Goal: Communication & Community: Answer question/provide support

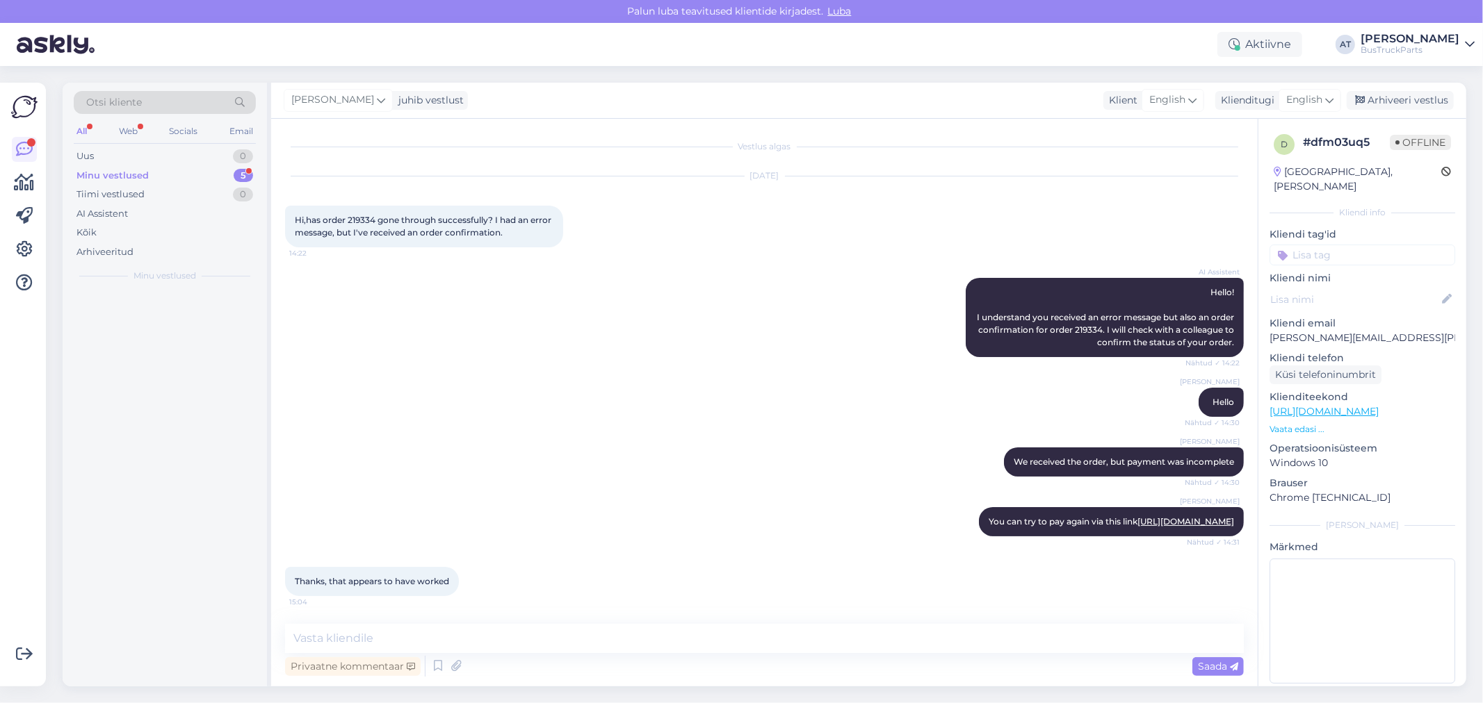
scroll to position [3, 0]
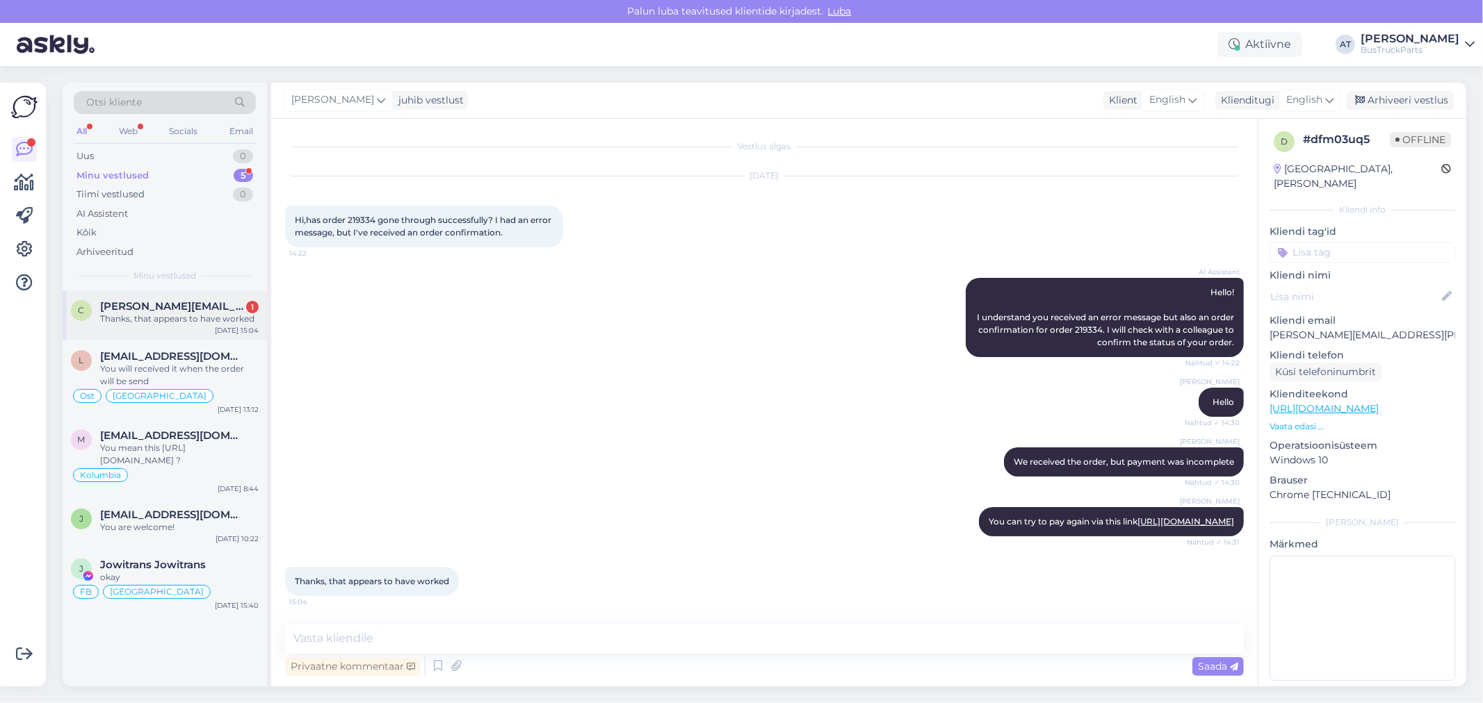
click at [168, 302] on span "[PERSON_NAME][EMAIL_ADDRESS][PERSON_NAME][DOMAIN_NAME]" at bounding box center [172, 306] width 145 height 13
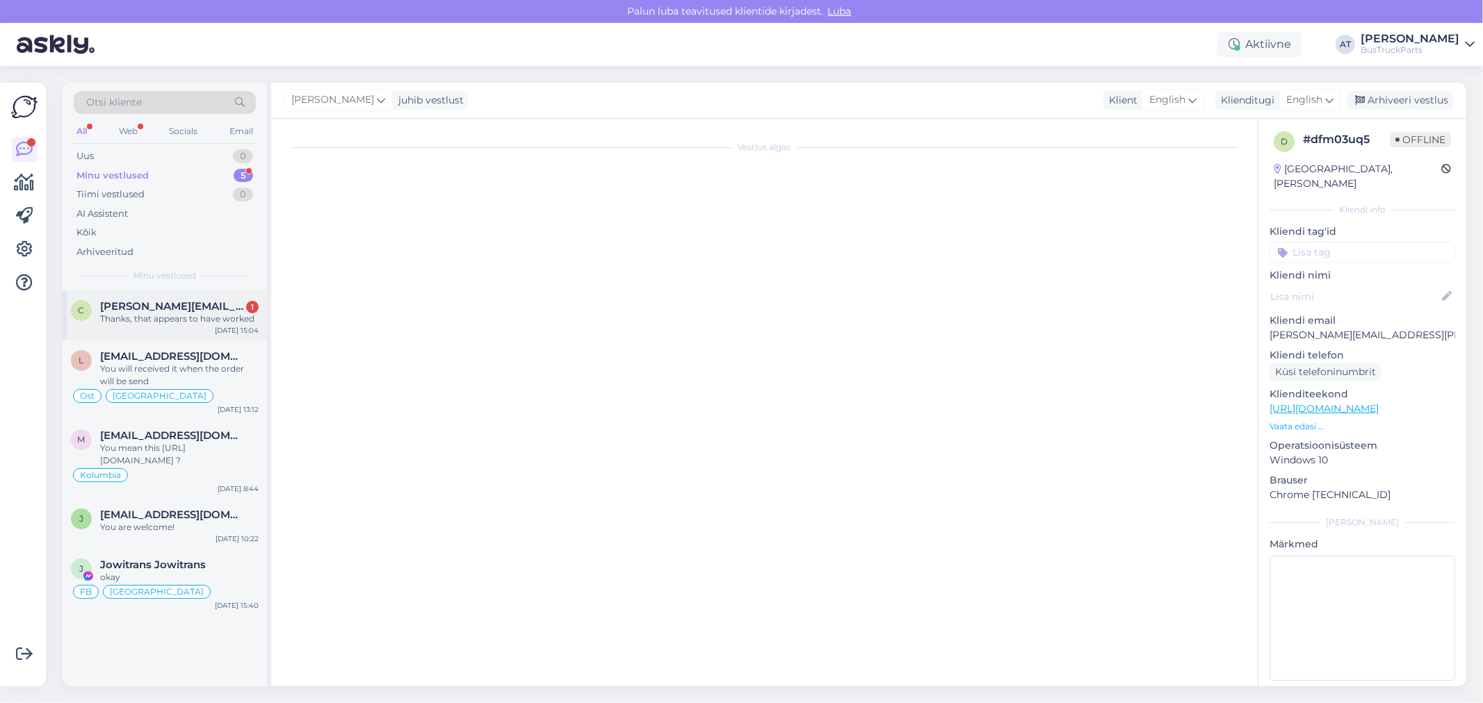
scroll to position [13, 0]
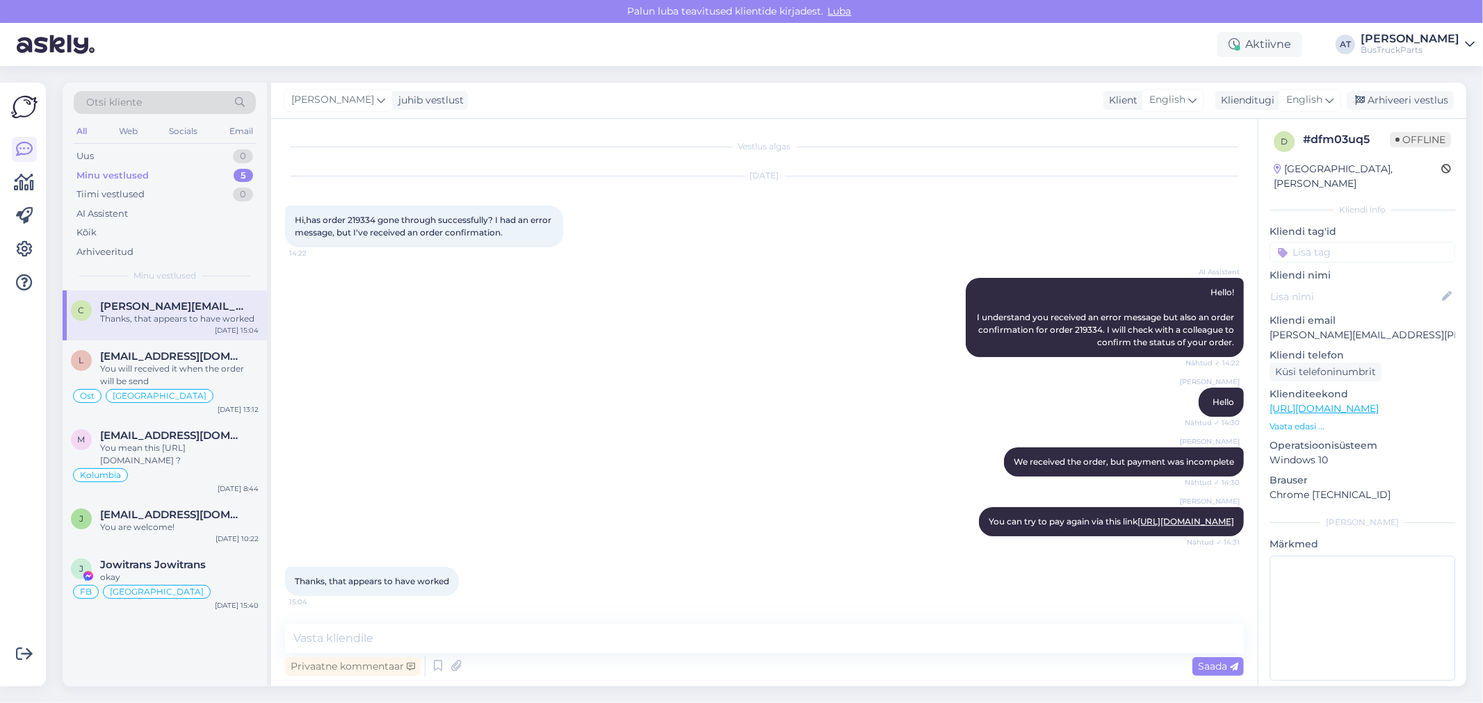
click at [510, 623] on div "Vestlus algas [DATE] Hi,has order 219334 gone through successfully? I had an er…" at bounding box center [764, 403] width 986 height 568
click at [527, 637] on textarea at bounding box center [764, 638] width 958 height 29
type textarea "Thank You! i will send You tracking number soon"
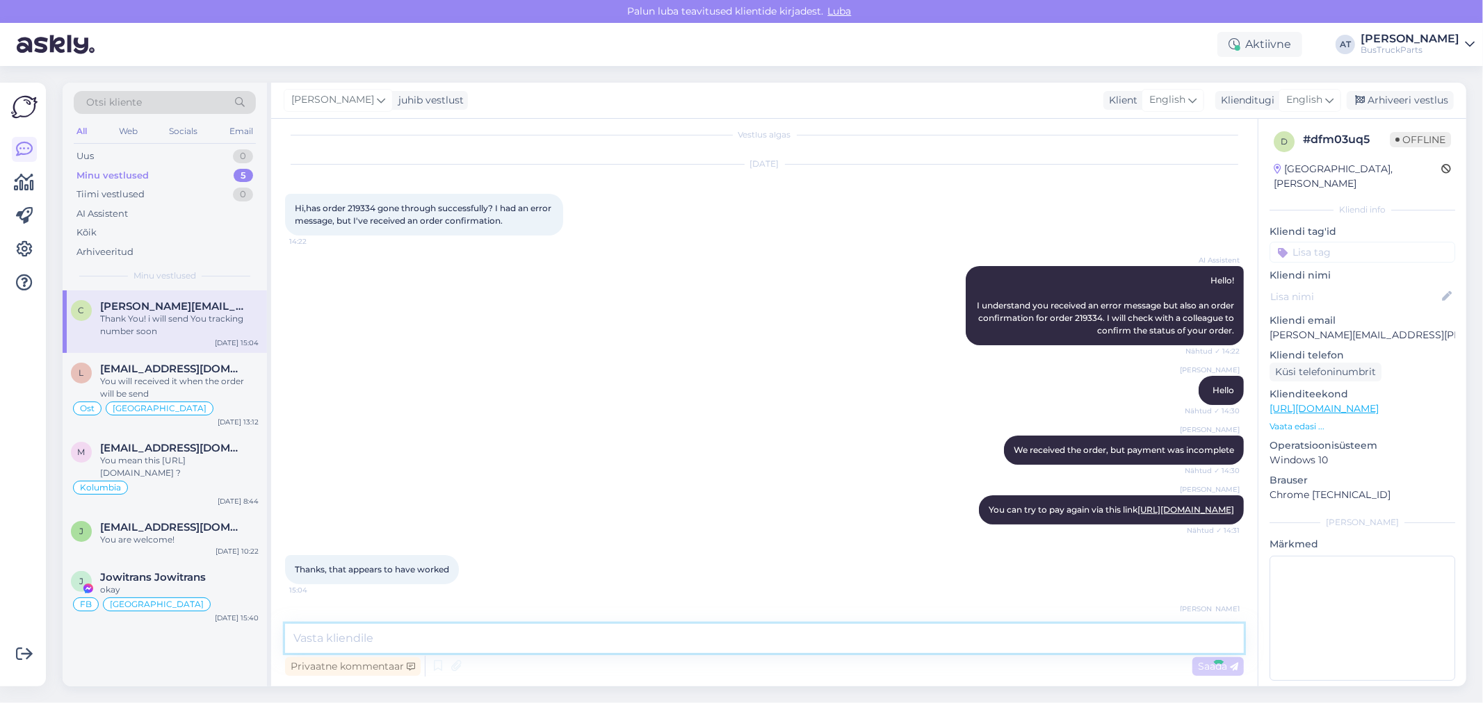
scroll to position [72, 0]
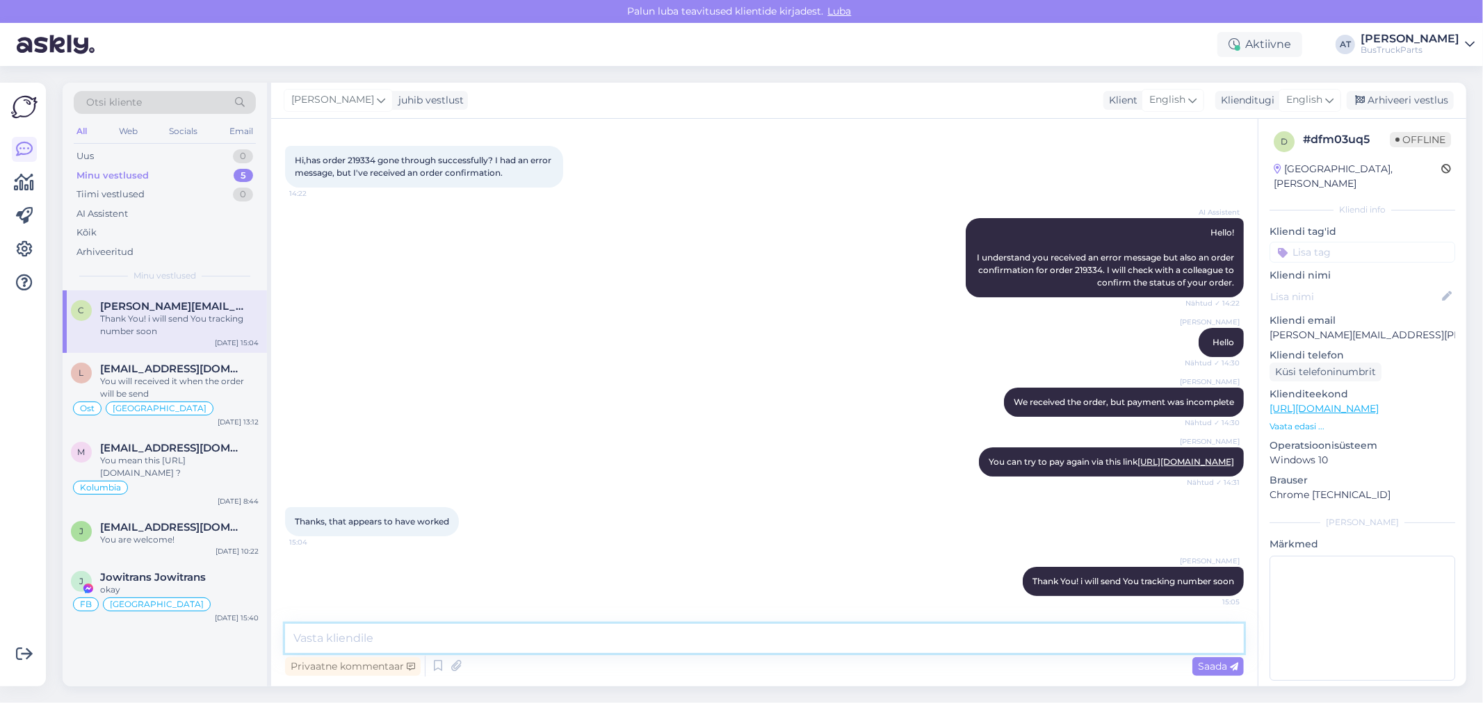
click at [983, 628] on textarea at bounding box center [764, 638] width 958 height 29
click at [487, 629] on textarea at bounding box center [764, 638] width 958 height 29
click at [643, 634] on textarea at bounding box center [764, 638] width 958 height 29
paste textarea "2362544111"
type textarea "DHL tracking number 2362544111"
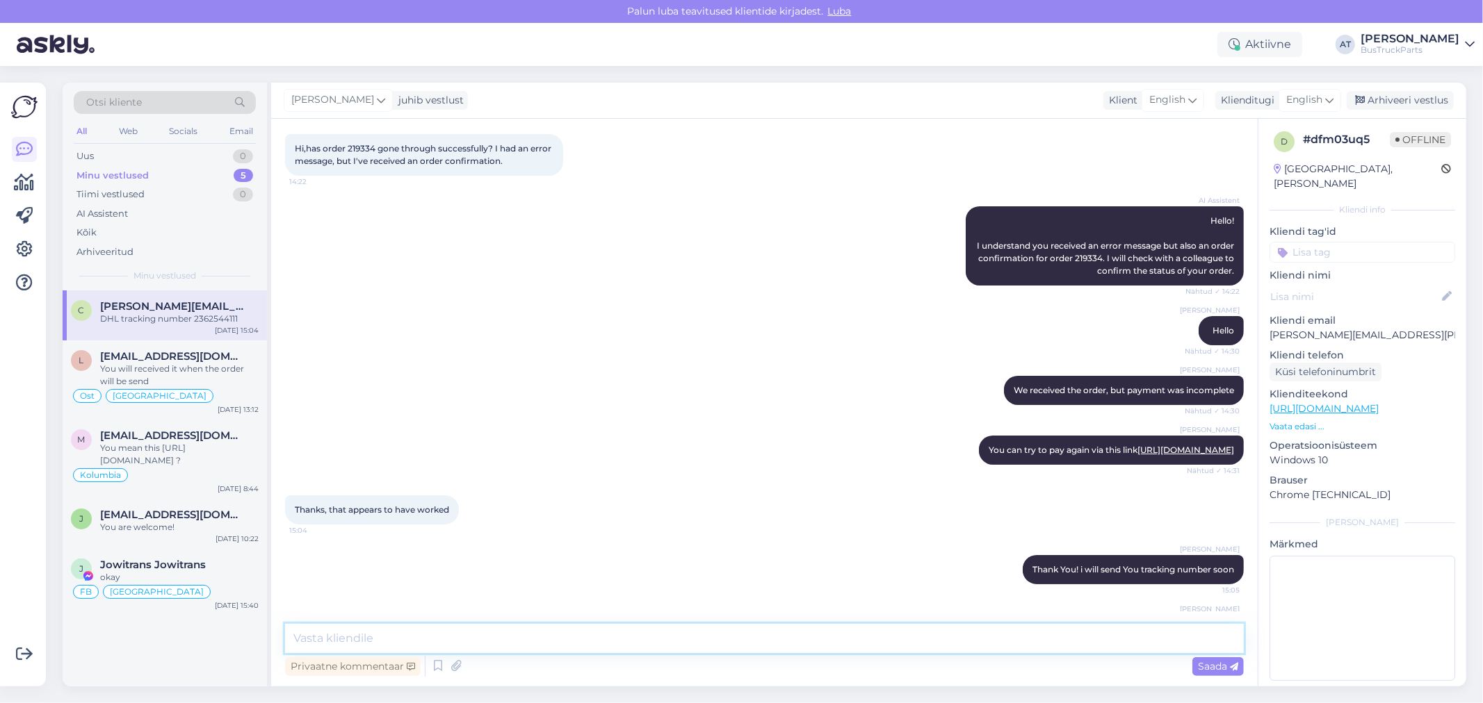
scroll to position [133, 0]
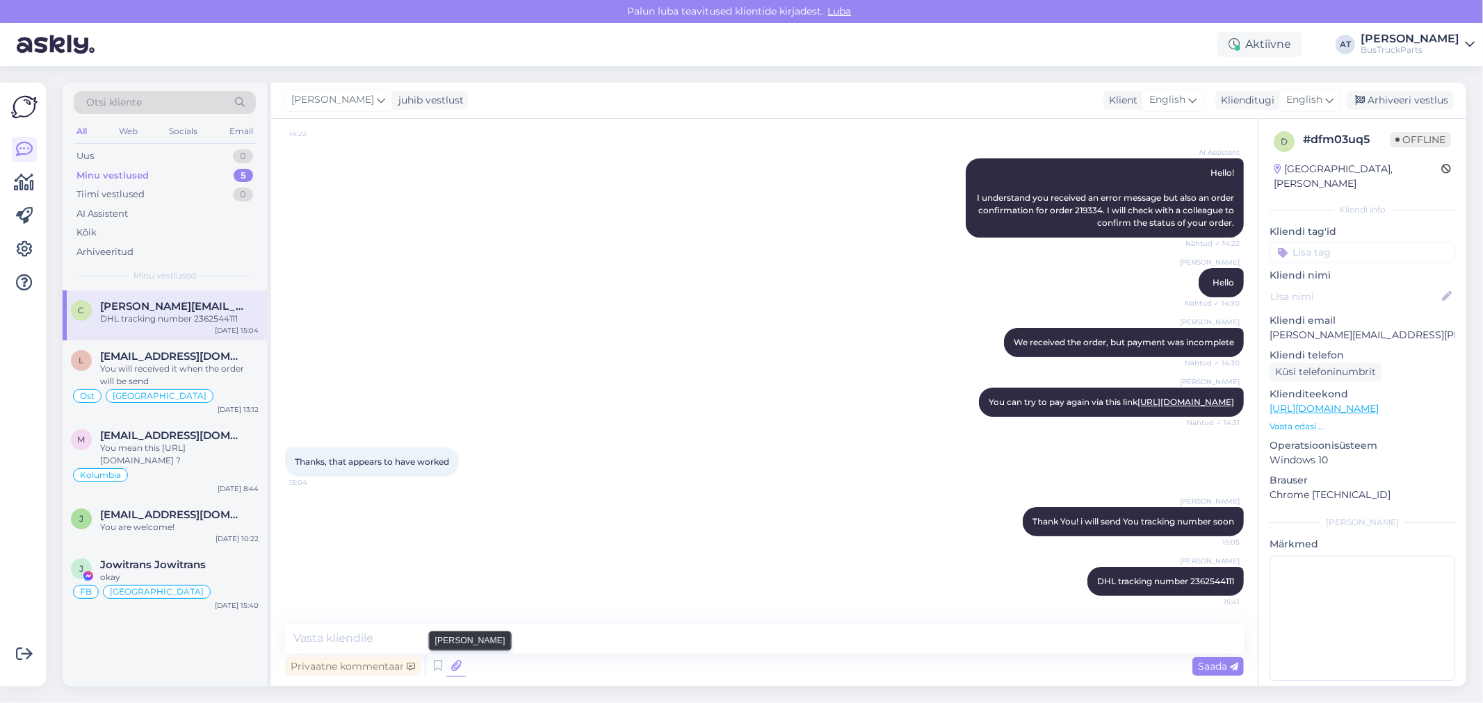
click at [461, 669] on icon at bounding box center [455, 666] width 19 height 21
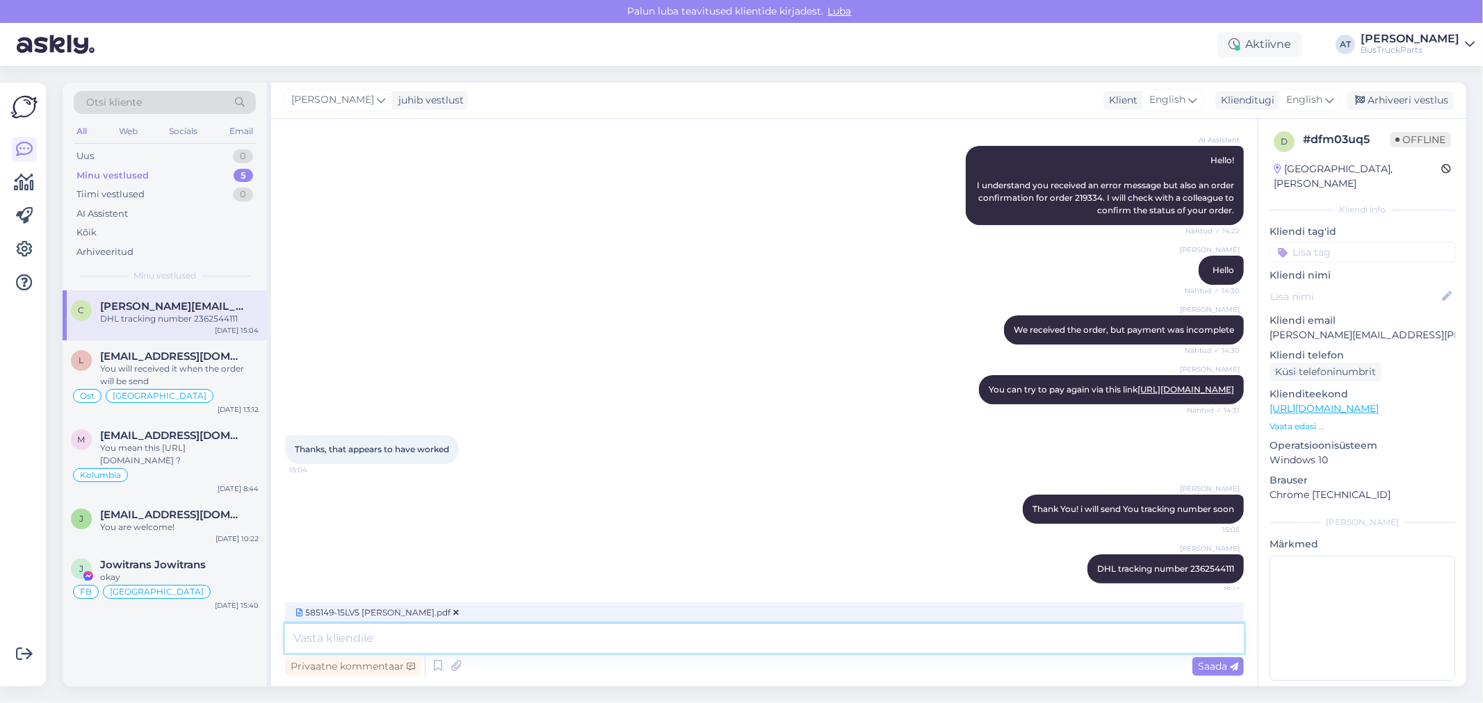
click at [416, 642] on textarea at bounding box center [764, 638] width 958 height 29
type textarea "and final invoice"
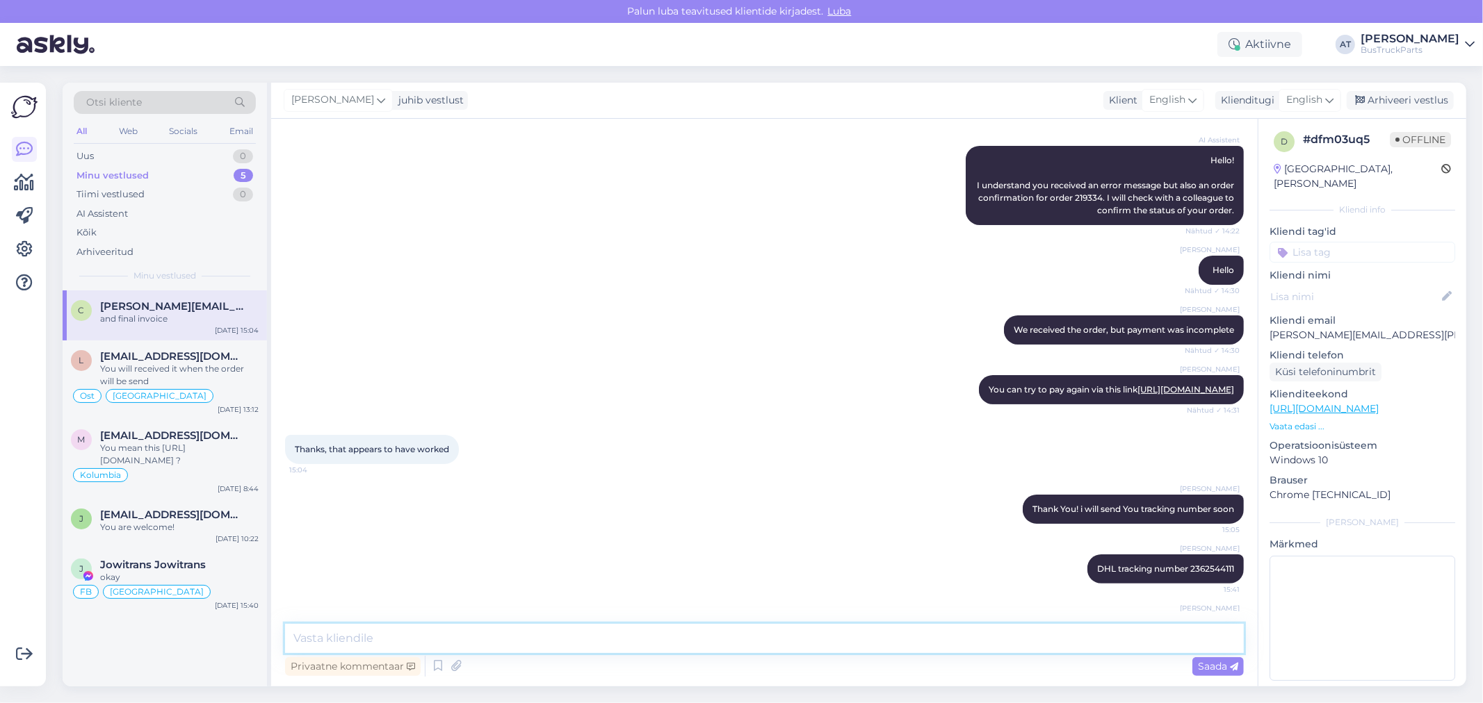
scroll to position [252, 0]
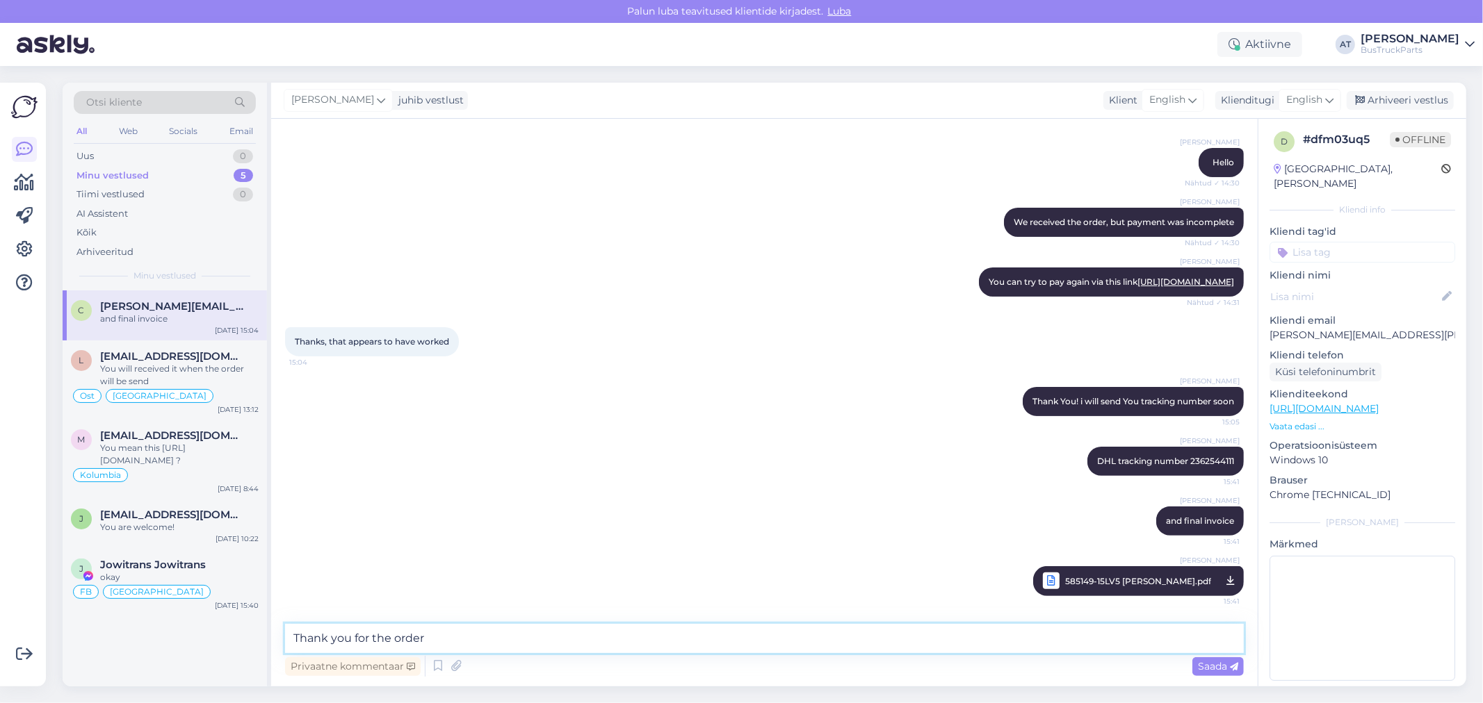
type textarea "Thank you for the order!"
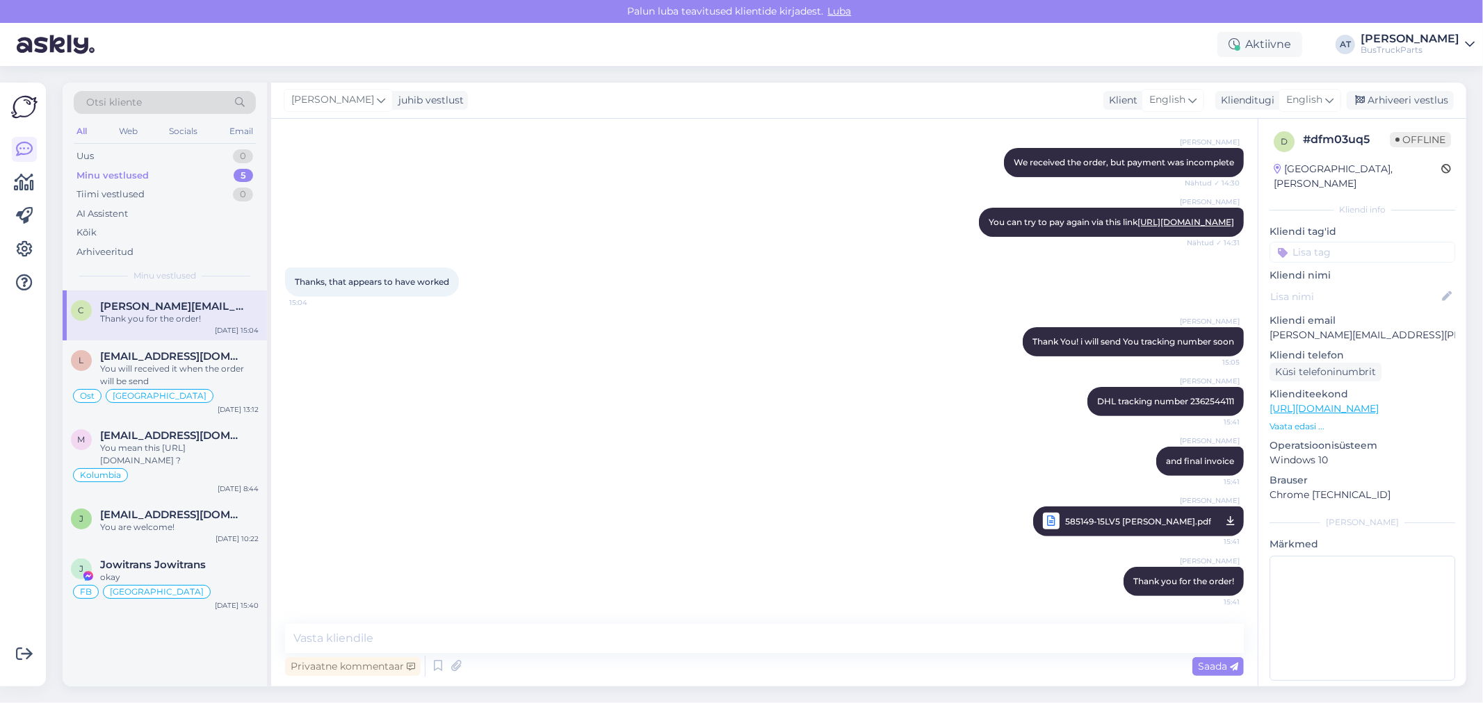
click at [1350, 242] on input at bounding box center [1362, 252] width 186 height 21
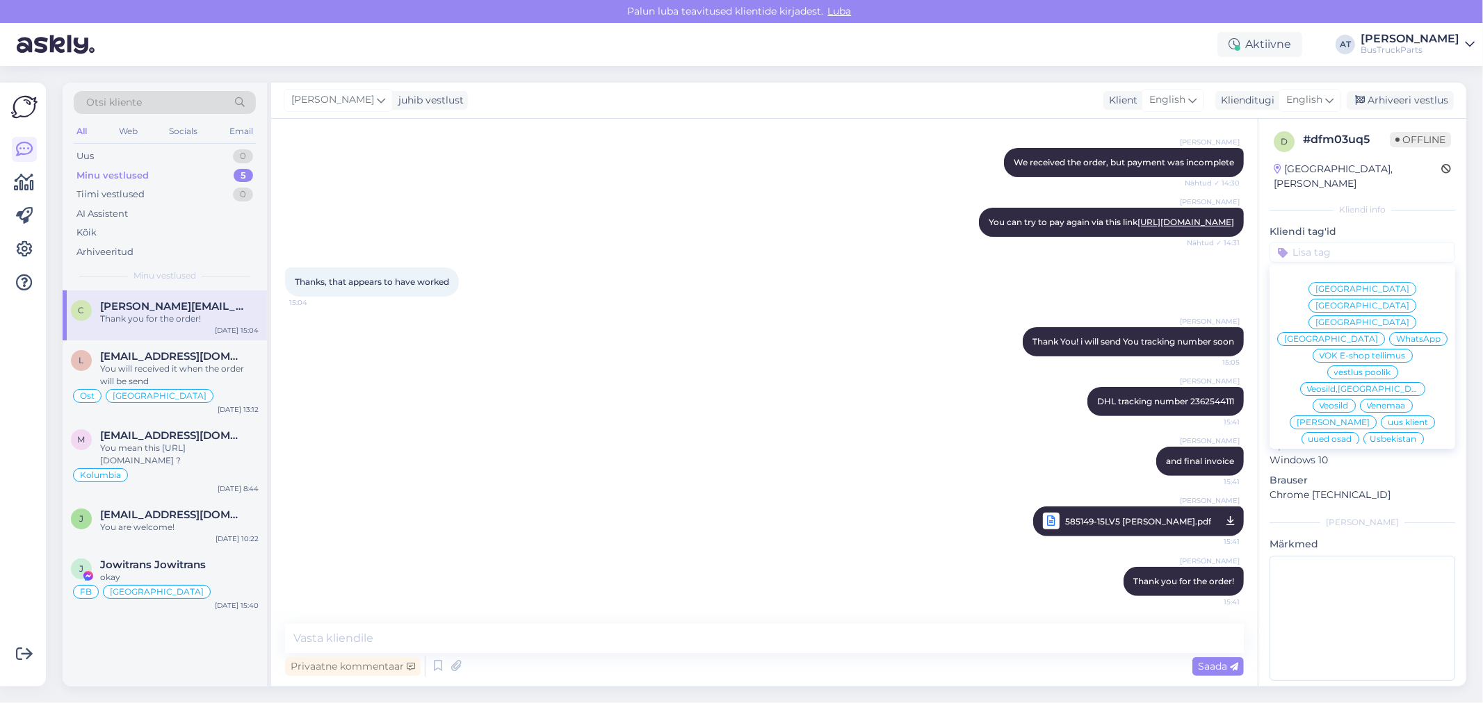
type input "I"
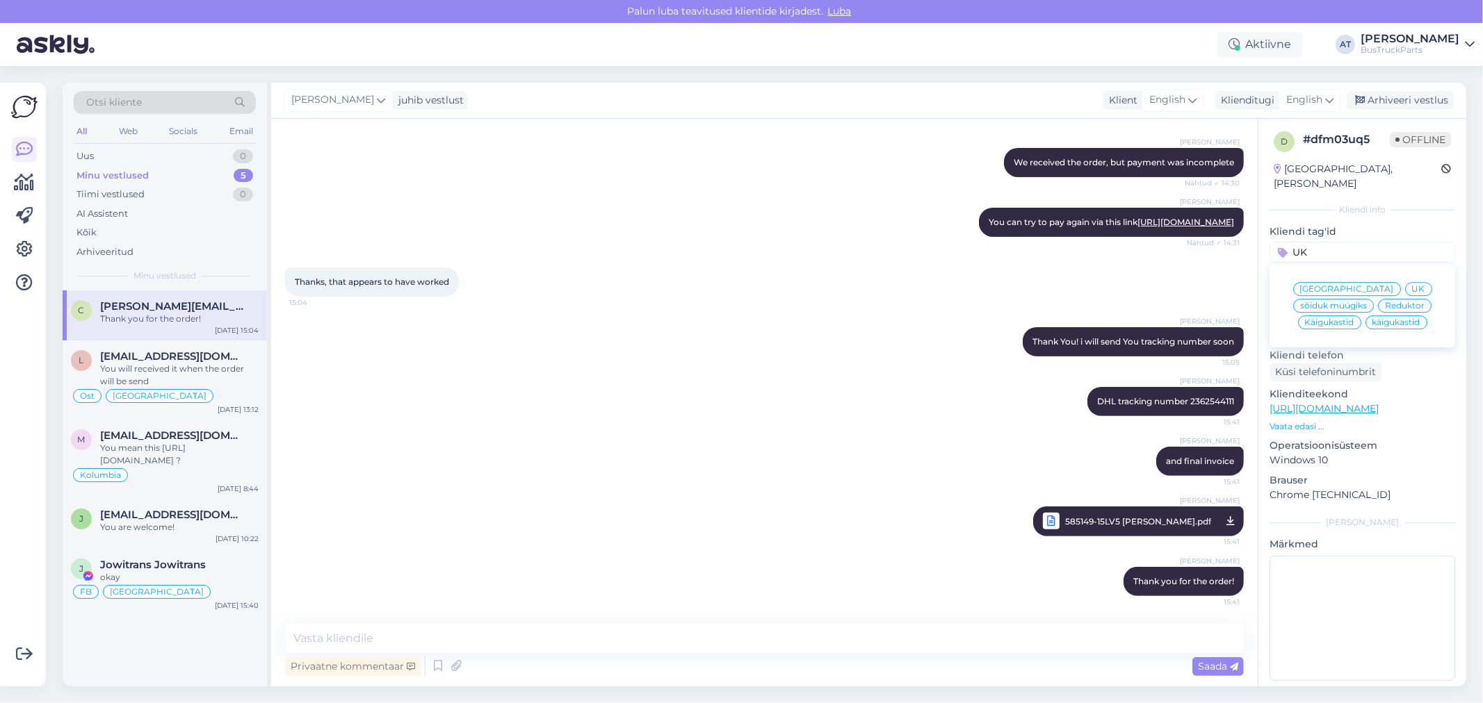
type input "UK"
click at [1412, 285] on span "UK" at bounding box center [1418, 289] width 13 height 8
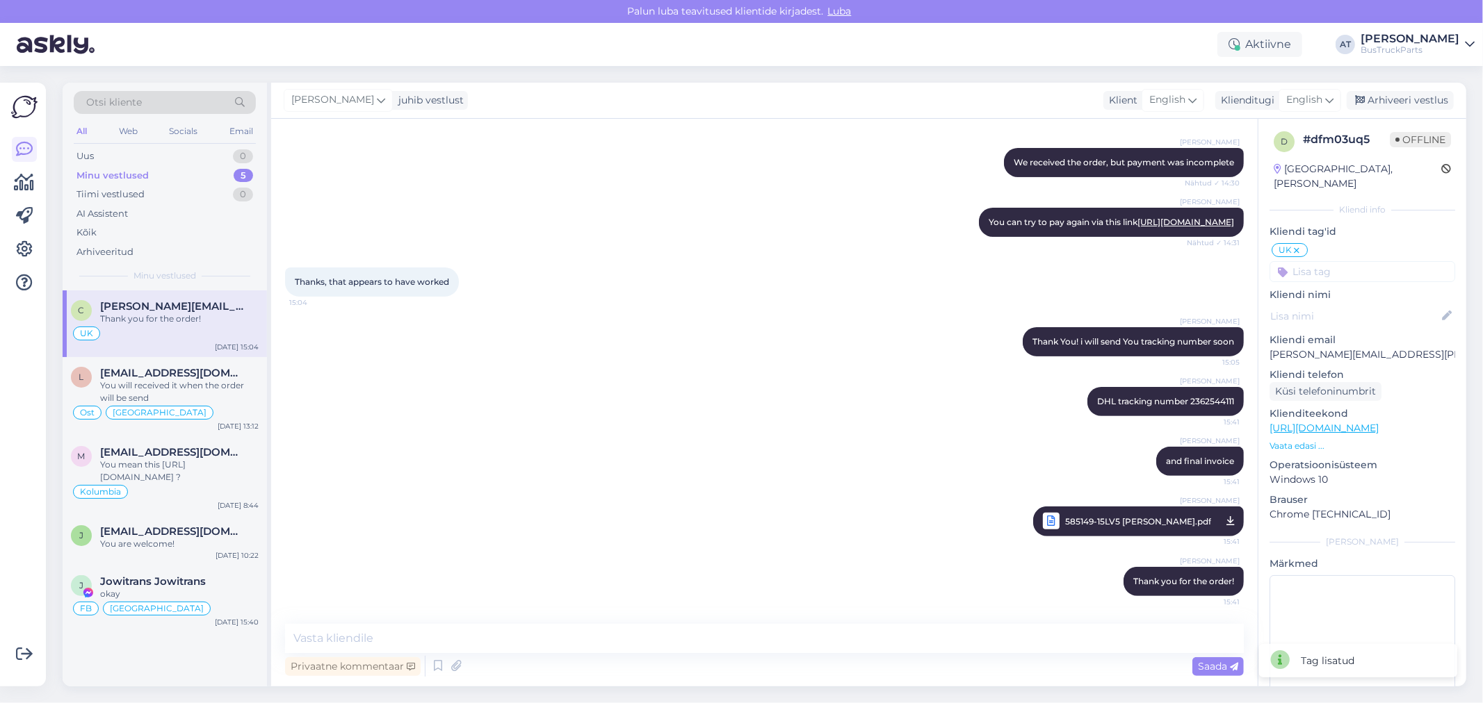
click at [1397, 261] on input at bounding box center [1362, 271] width 186 height 21
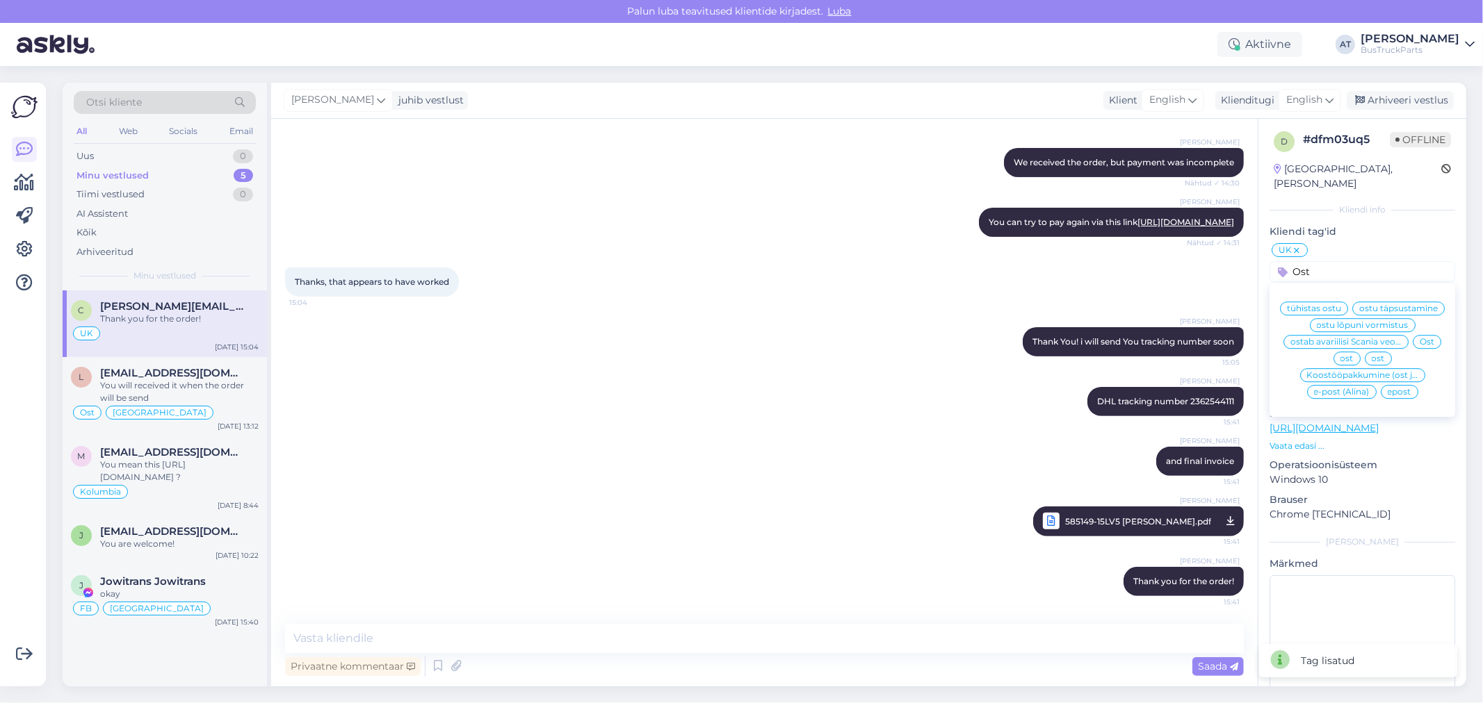
type input "Ost"
click at [1423, 342] on span "Ost" at bounding box center [1426, 342] width 15 height 8
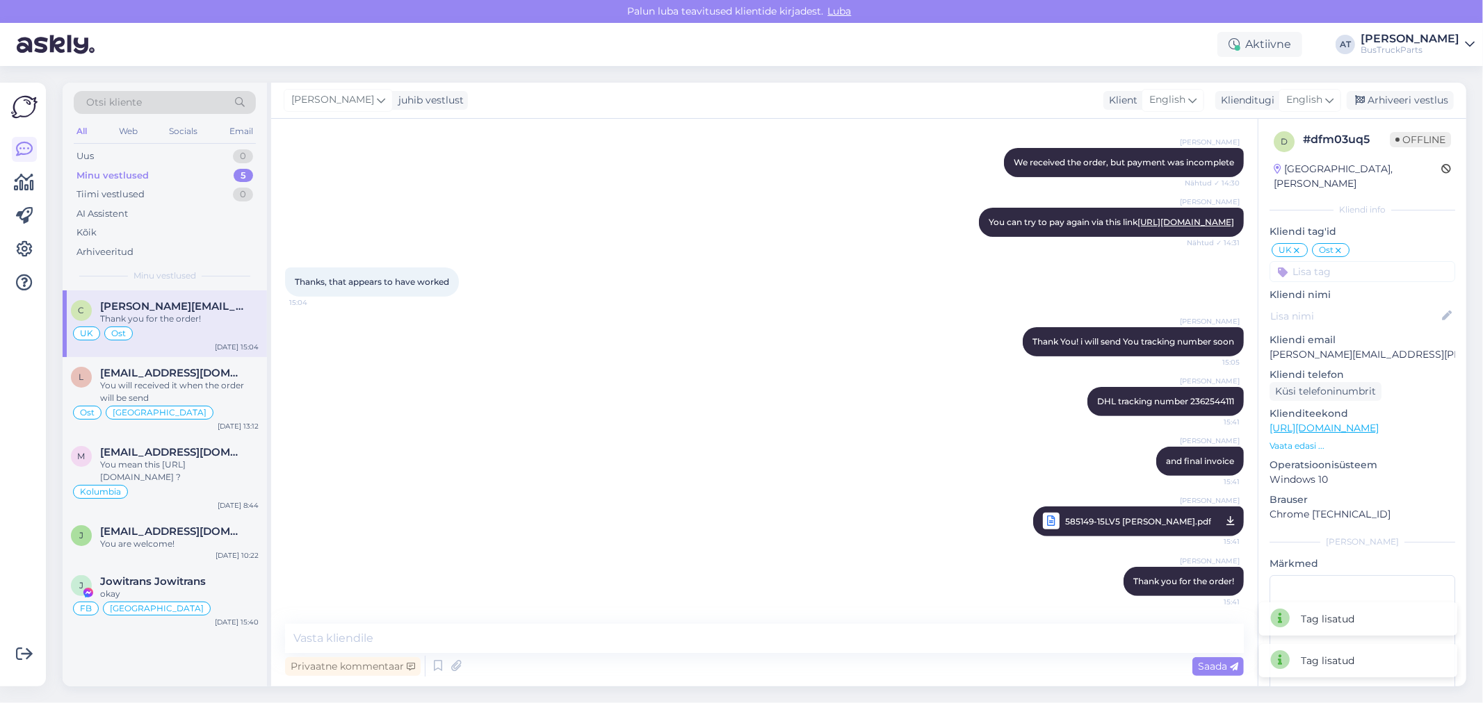
click at [758, 273] on div "Thanks, that appears to have worked 15:04" at bounding box center [764, 282] width 958 height 60
click at [771, 306] on div "Thanks, that appears to have worked 15:04" at bounding box center [764, 282] width 958 height 60
